Goal: Task Accomplishment & Management: Manage account settings

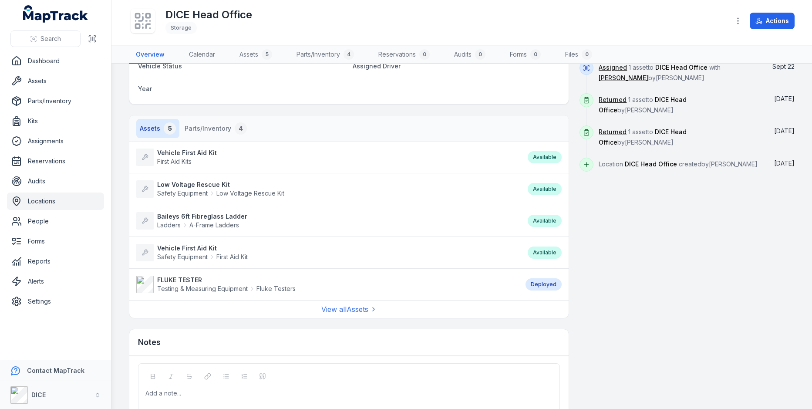
scroll to position [259, 0]
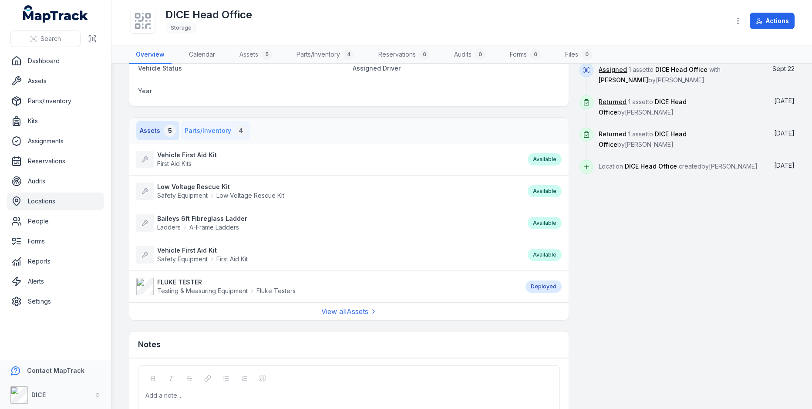
click at [199, 121] on button "Parts/Inventory 4" at bounding box center [215, 130] width 69 height 19
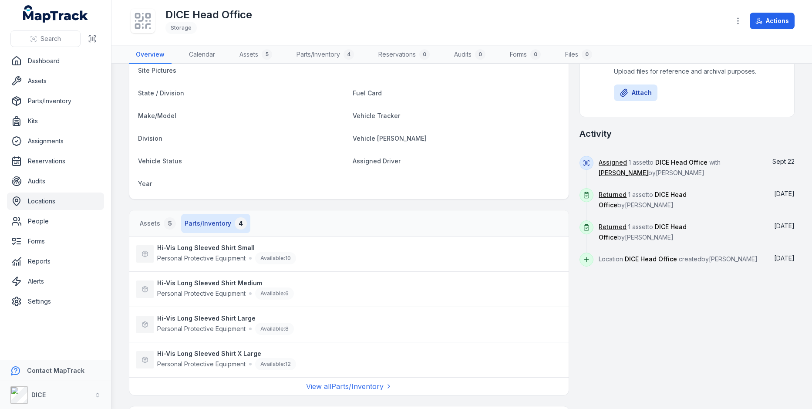
scroll to position [0, 0]
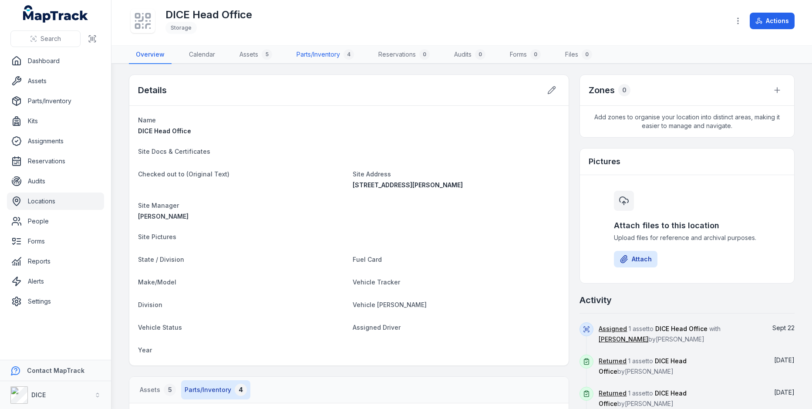
click at [324, 57] on link "Parts/Inventory 4" at bounding box center [324, 55] width 71 height 18
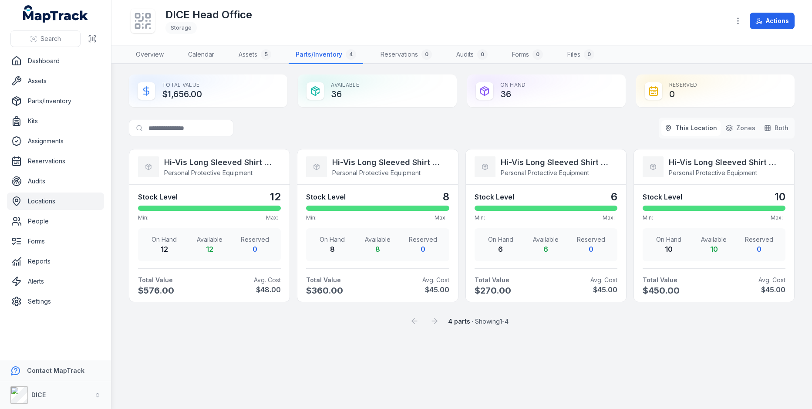
click at [462, 123] on div "Search for parts This Location Zones Both" at bounding box center [462, 128] width 666 height 21
click at [173, 94] on div "Total Value $1,656.00" at bounding box center [208, 90] width 158 height 33
click at [345, 127] on div "Search for parts This Location Zones Both" at bounding box center [462, 128] width 666 height 21
click at [189, 160] on strong "Hi-Vis Long Sleeved Shirt X Large" at bounding box center [219, 162] width 110 height 12
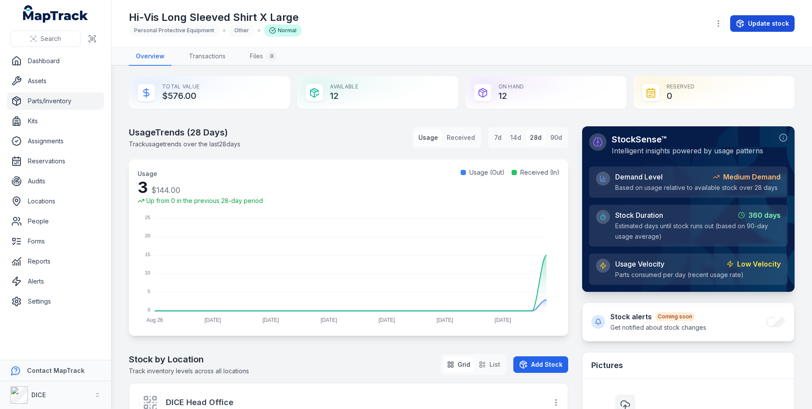
click at [749, 27] on button "Update stock" at bounding box center [762, 23] width 64 height 17
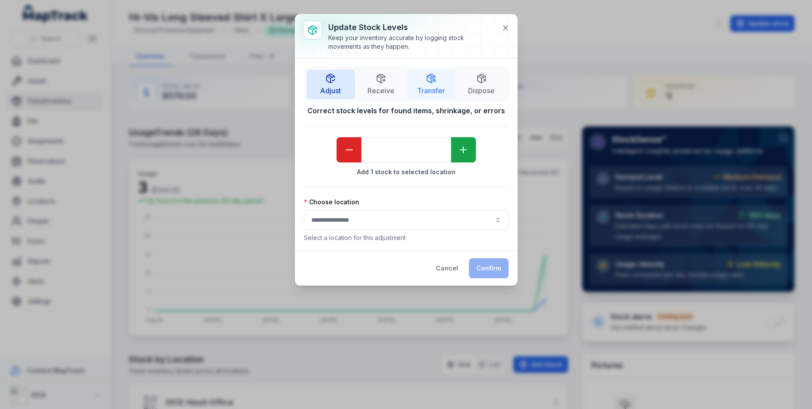
click at [431, 93] on span "Transfer" at bounding box center [431, 90] width 28 height 10
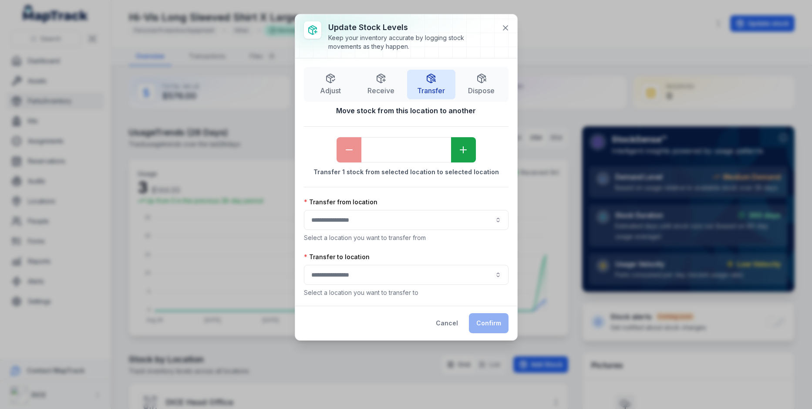
click at [370, 220] on button "button" at bounding box center [406, 220] width 205 height 20
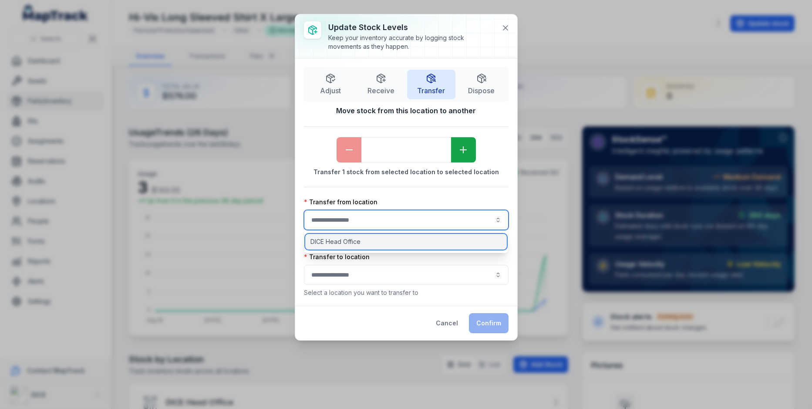
click at [373, 236] on div "DICE Head Office" at bounding box center [406, 242] width 202 height 16
type input "**********"
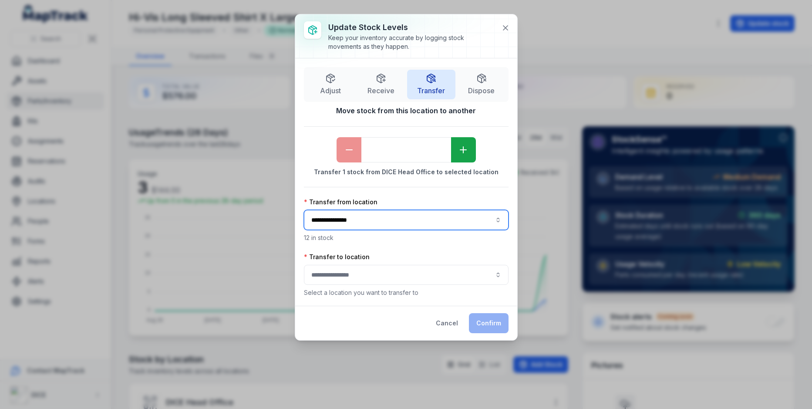
click at [379, 266] on button "button" at bounding box center [406, 275] width 205 height 20
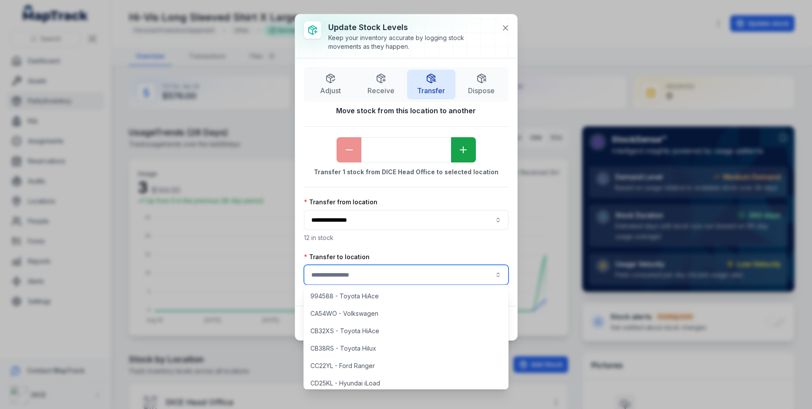
click at [415, 243] on div "**********" at bounding box center [406, 182] width 205 height 230
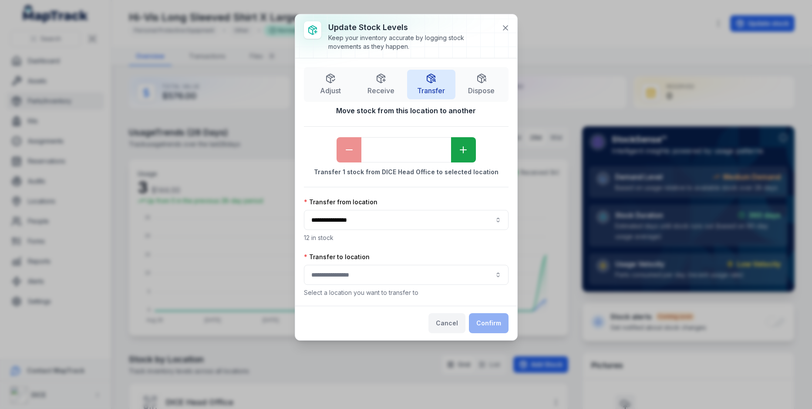
click at [438, 315] on button "Cancel" at bounding box center [446, 323] width 37 height 20
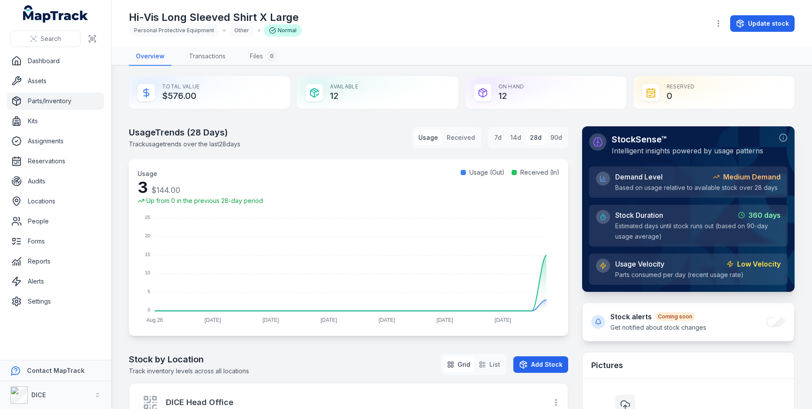
click at [338, 140] on div "Usage Trends ( 28 Days) Track usage trends over the last 28 days Usage Received…" at bounding box center [348, 137] width 439 height 23
click at [341, 146] on div "Usage Trends ( 28 Days) Track usage trends over the last 28 days Usage Received…" at bounding box center [348, 137] width 439 height 23
click at [454, 143] on button "Received" at bounding box center [460, 138] width 35 height 16
click at [435, 141] on button "Usage" at bounding box center [428, 138] width 27 height 16
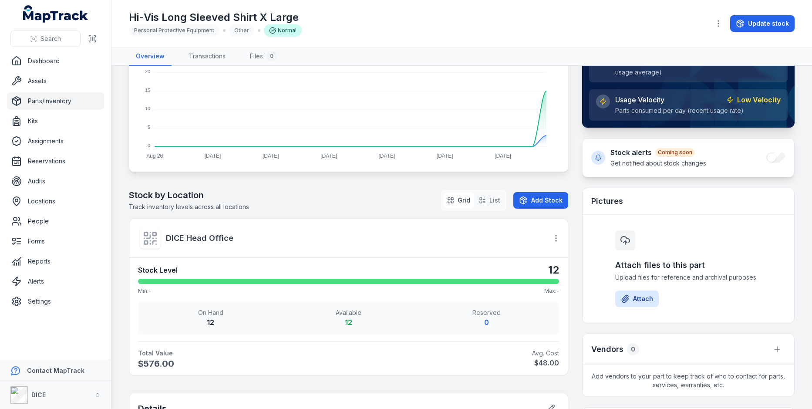
scroll to position [186, 0]
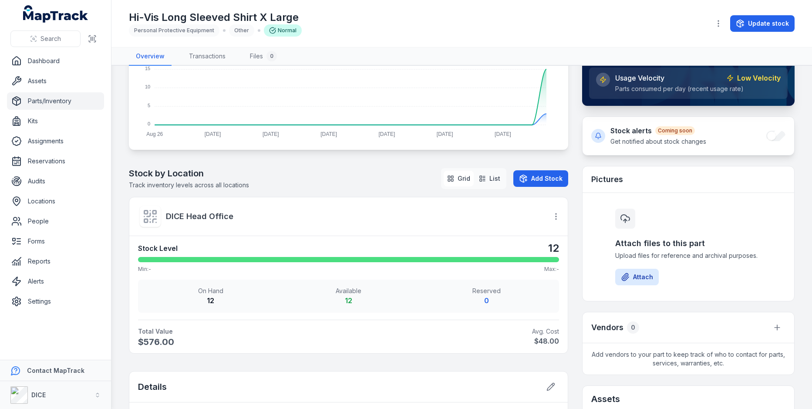
click at [494, 177] on button "List" at bounding box center [489, 179] width 28 height 16
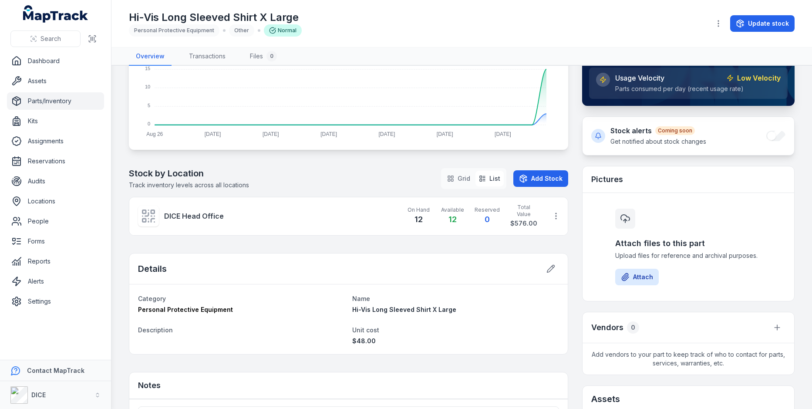
scroll to position [0, 0]
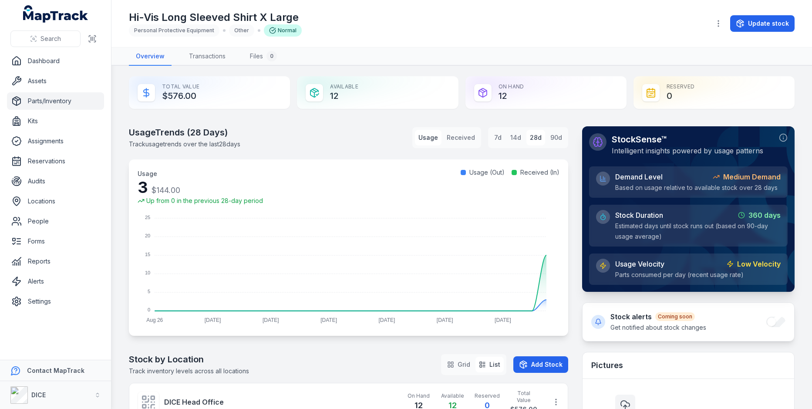
click at [252, 18] on h1 "Hi-Vis Long Sleeved Shirt X Large" at bounding box center [215, 17] width 173 height 14
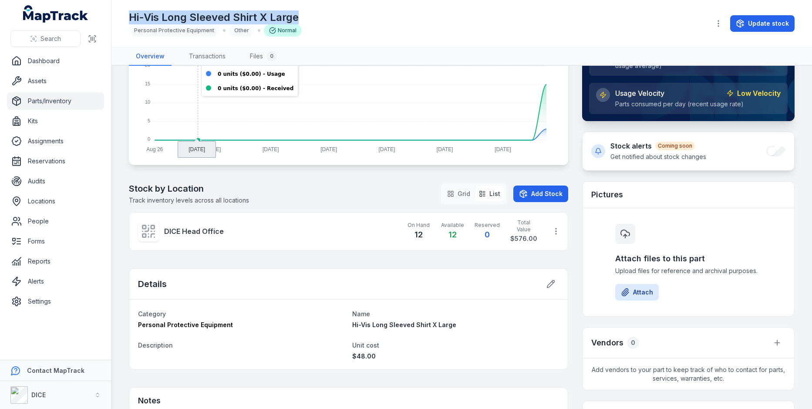
scroll to position [188, 0]
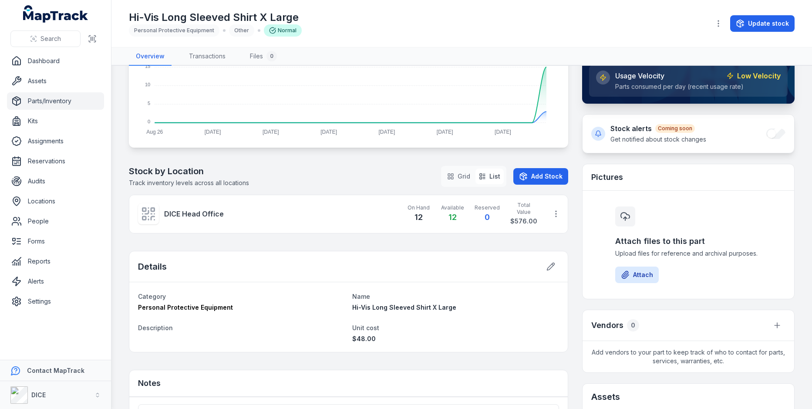
click at [212, 171] on h2 "Stock by Location" at bounding box center [189, 171] width 120 height 12
click at [233, 160] on div "Usage Trends ( 28 Days) Track usage trends over the last 28 days Usage Received…" at bounding box center [348, 217] width 439 height 559
click at [151, 210] on rect at bounding box center [152, 209] width 3 height 3
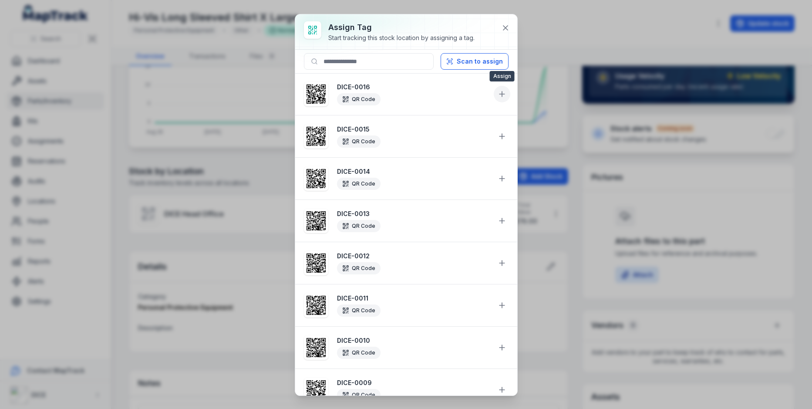
click at [497, 91] on button at bounding box center [502, 94] width 17 height 17
